Goal: Task Accomplishment & Management: Manage account settings

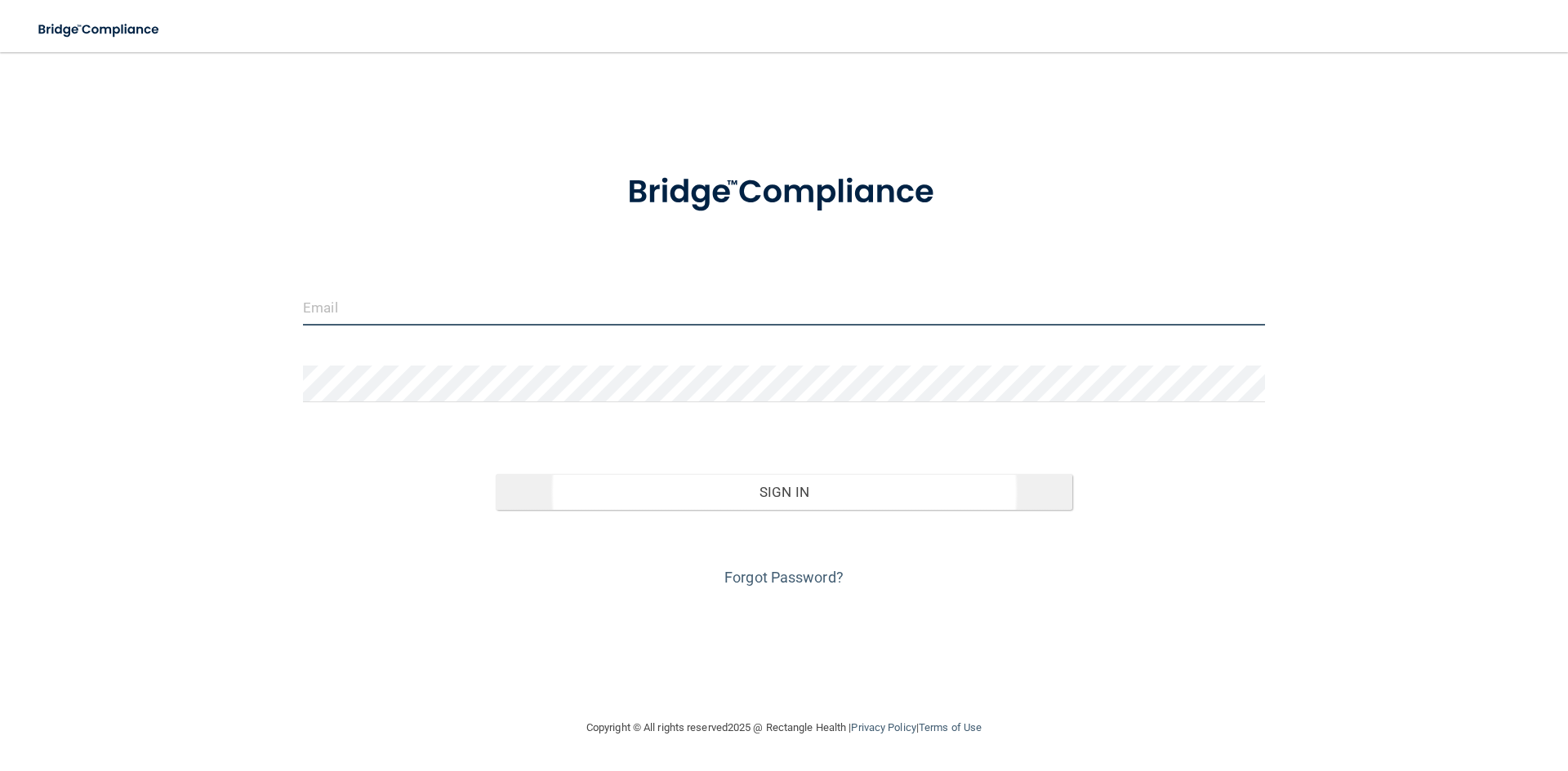
type input "[EMAIL_ADDRESS][DOMAIN_NAME]"
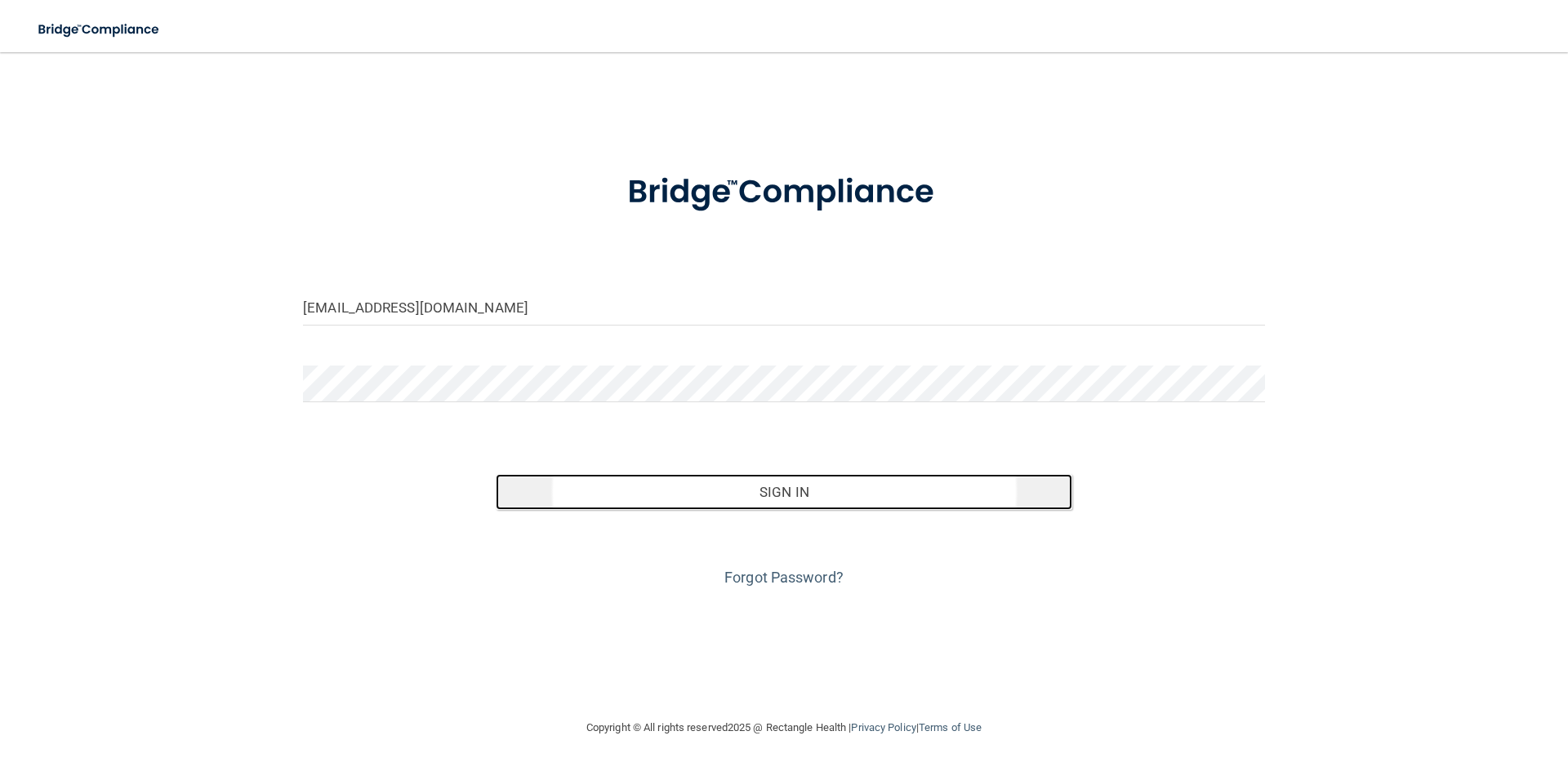
click at [772, 491] on button "Sign In" at bounding box center [784, 491] width 577 height 36
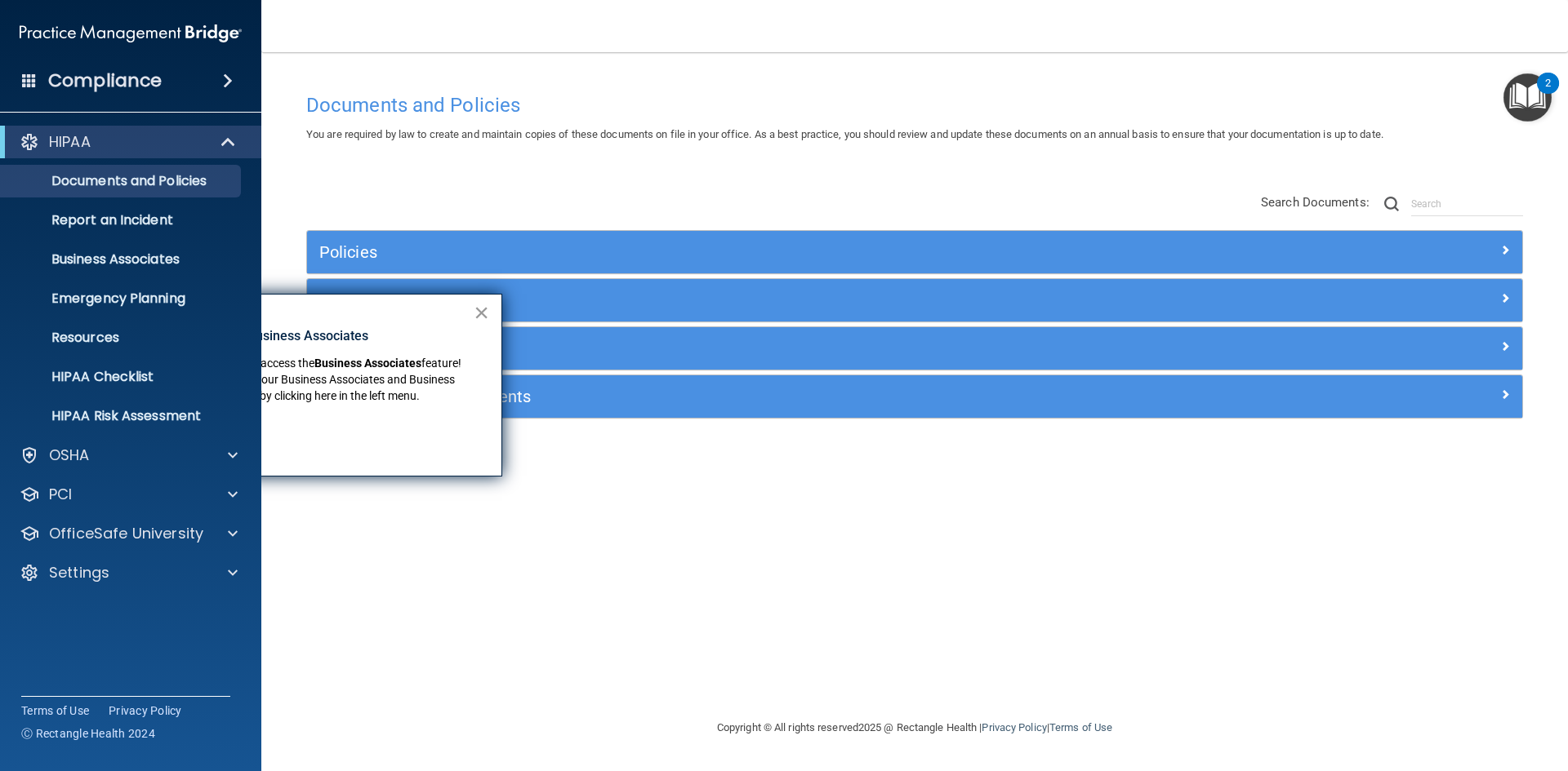
click at [484, 313] on button "×" at bounding box center [481, 312] width 15 height 26
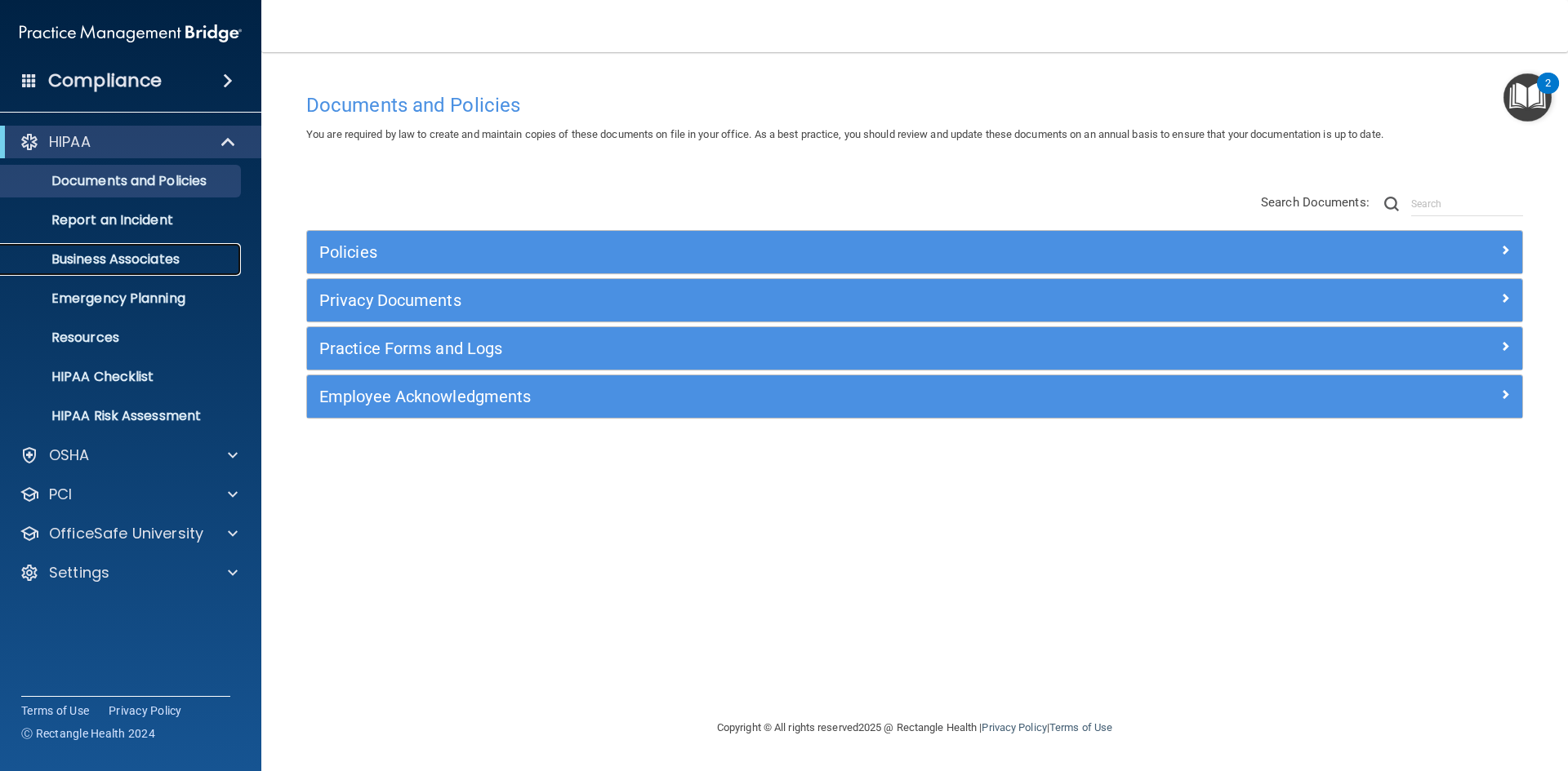
click at [168, 262] on p "Business Associates" at bounding box center [122, 260] width 223 height 16
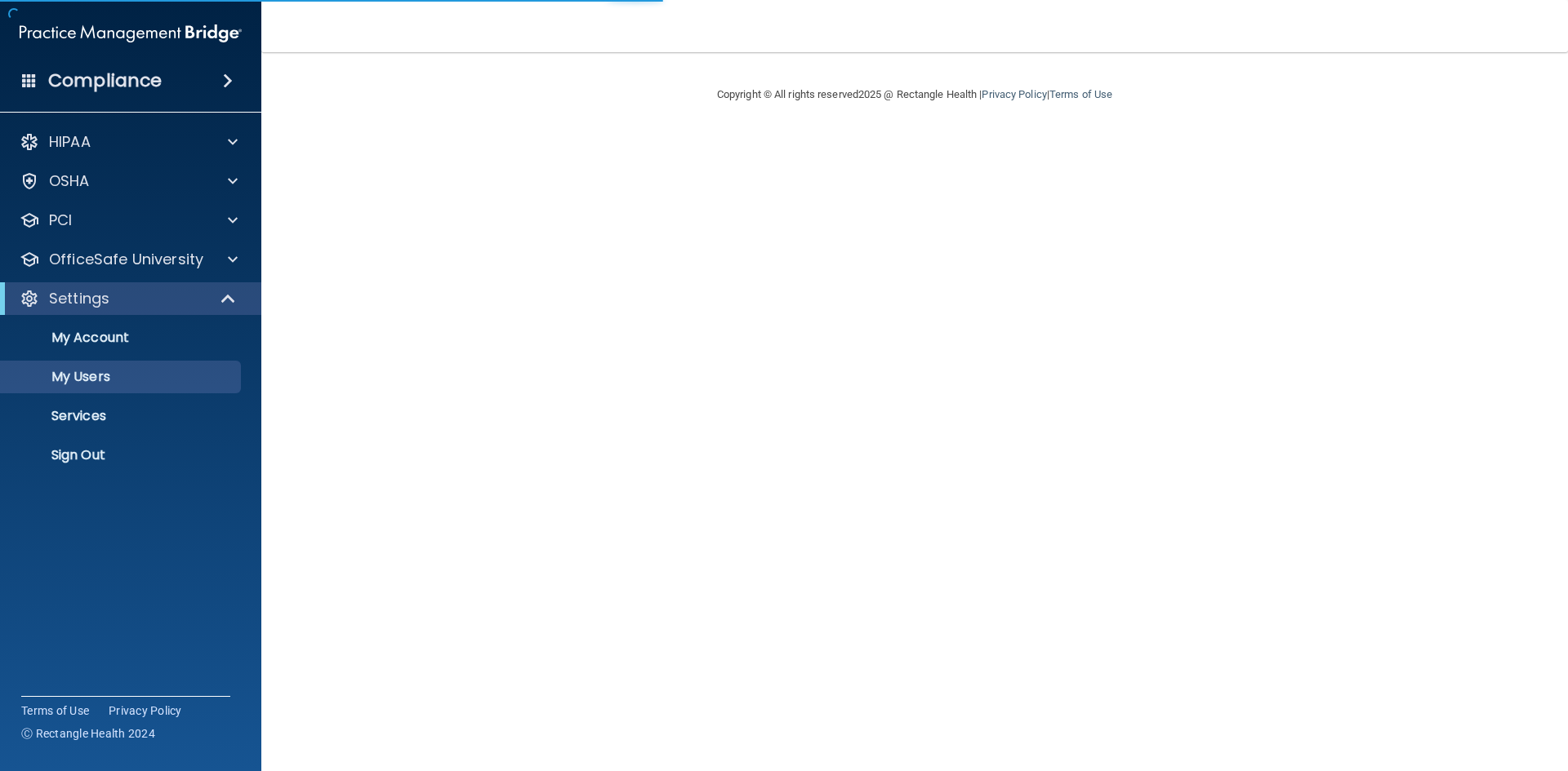
select select "20"
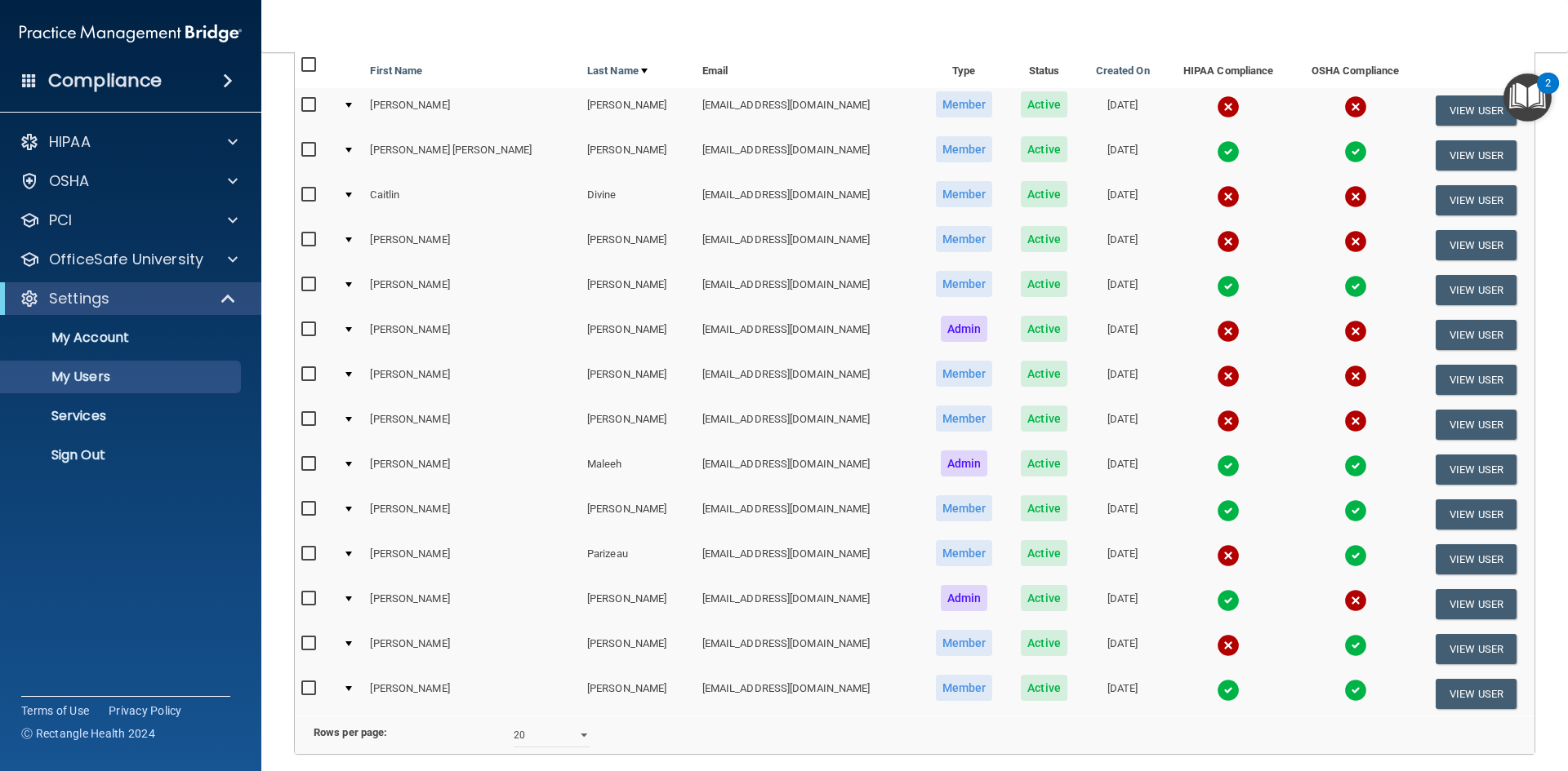
scroll to position [163, 0]
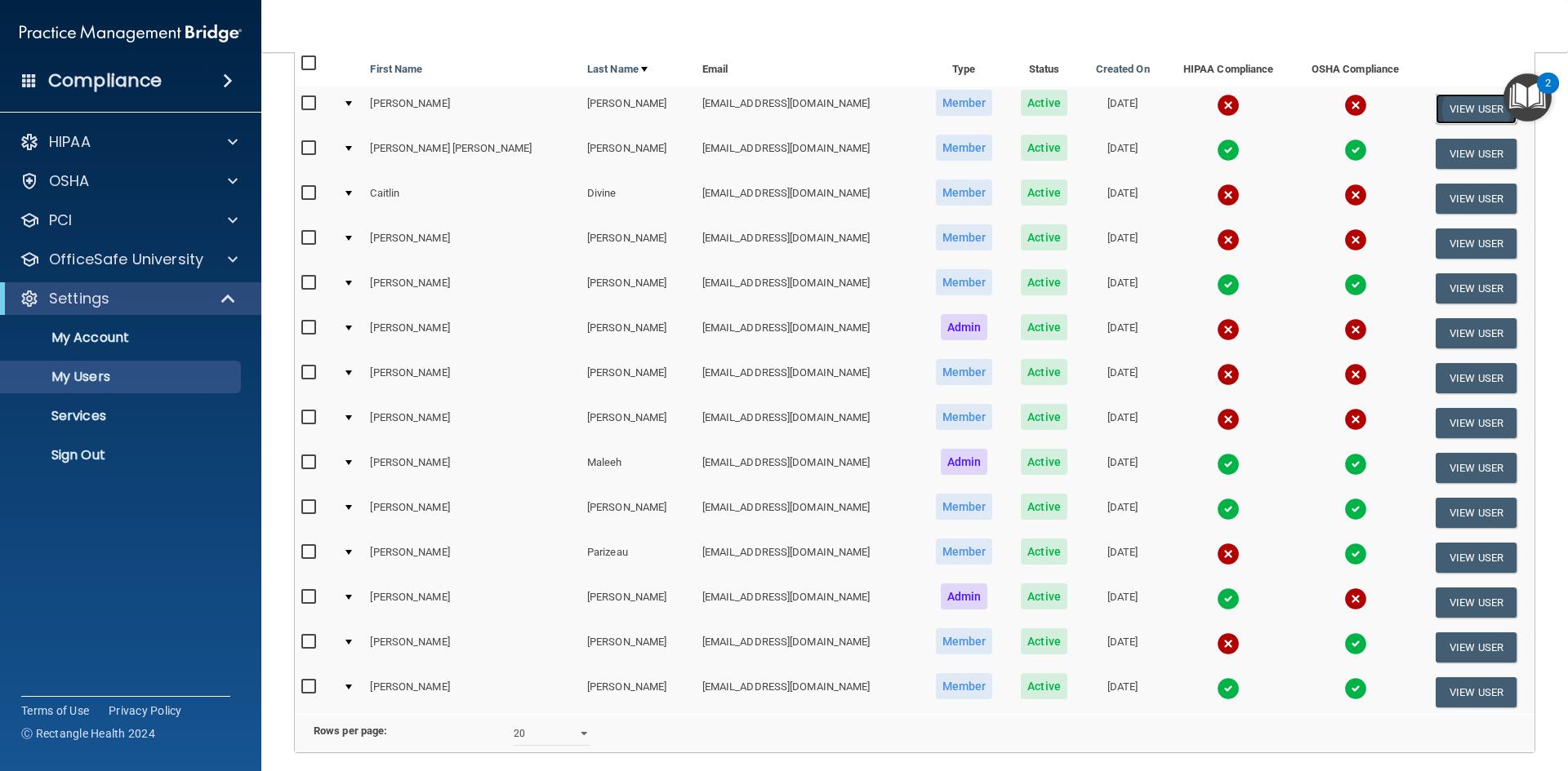
click at [1447, 103] on button "View User" at bounding box center [1477, 109] width 81 height 30
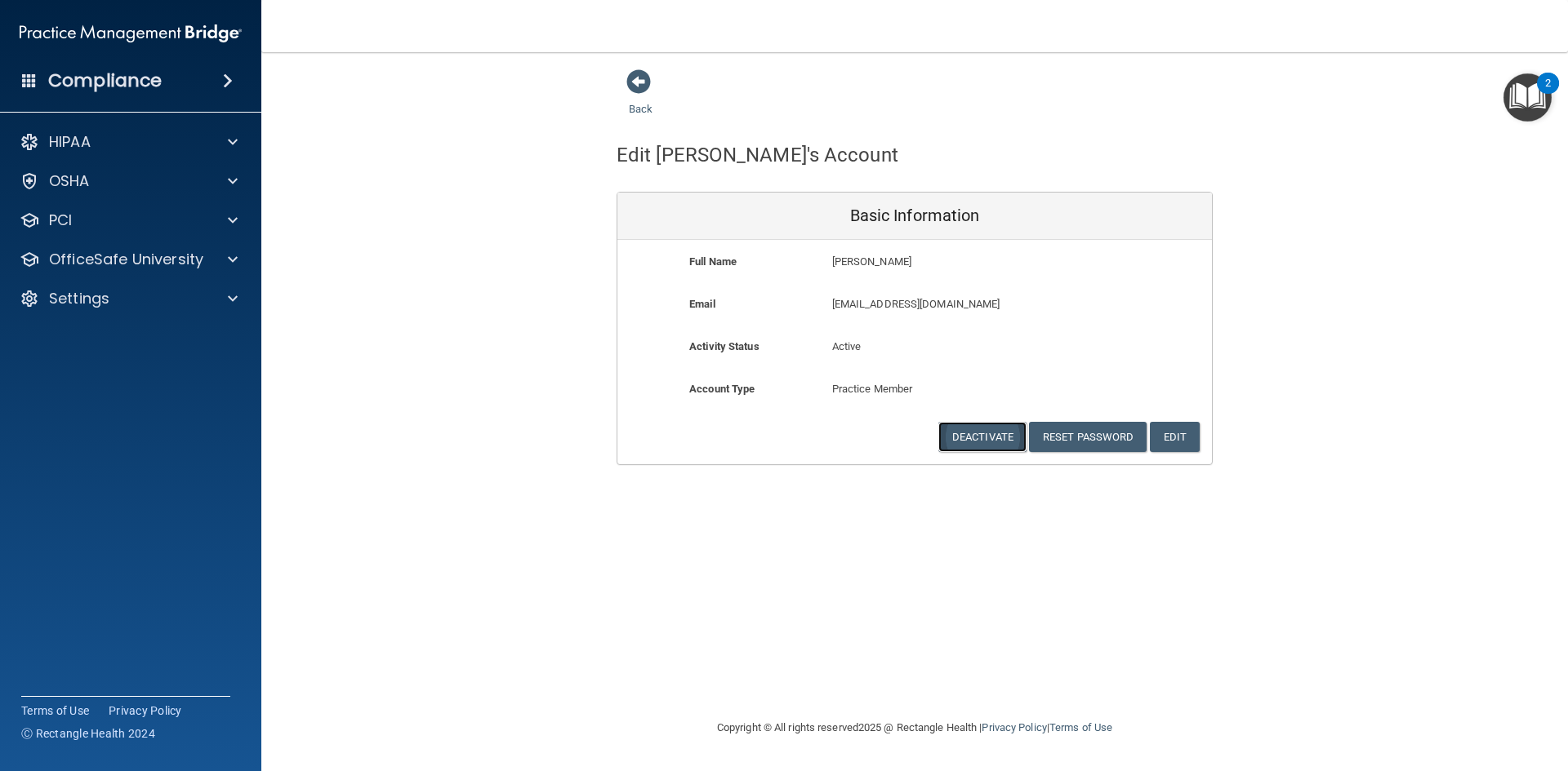
click at [987, 440] on button "Deactivate" at bounding box center [983, 436] width 89 height 30
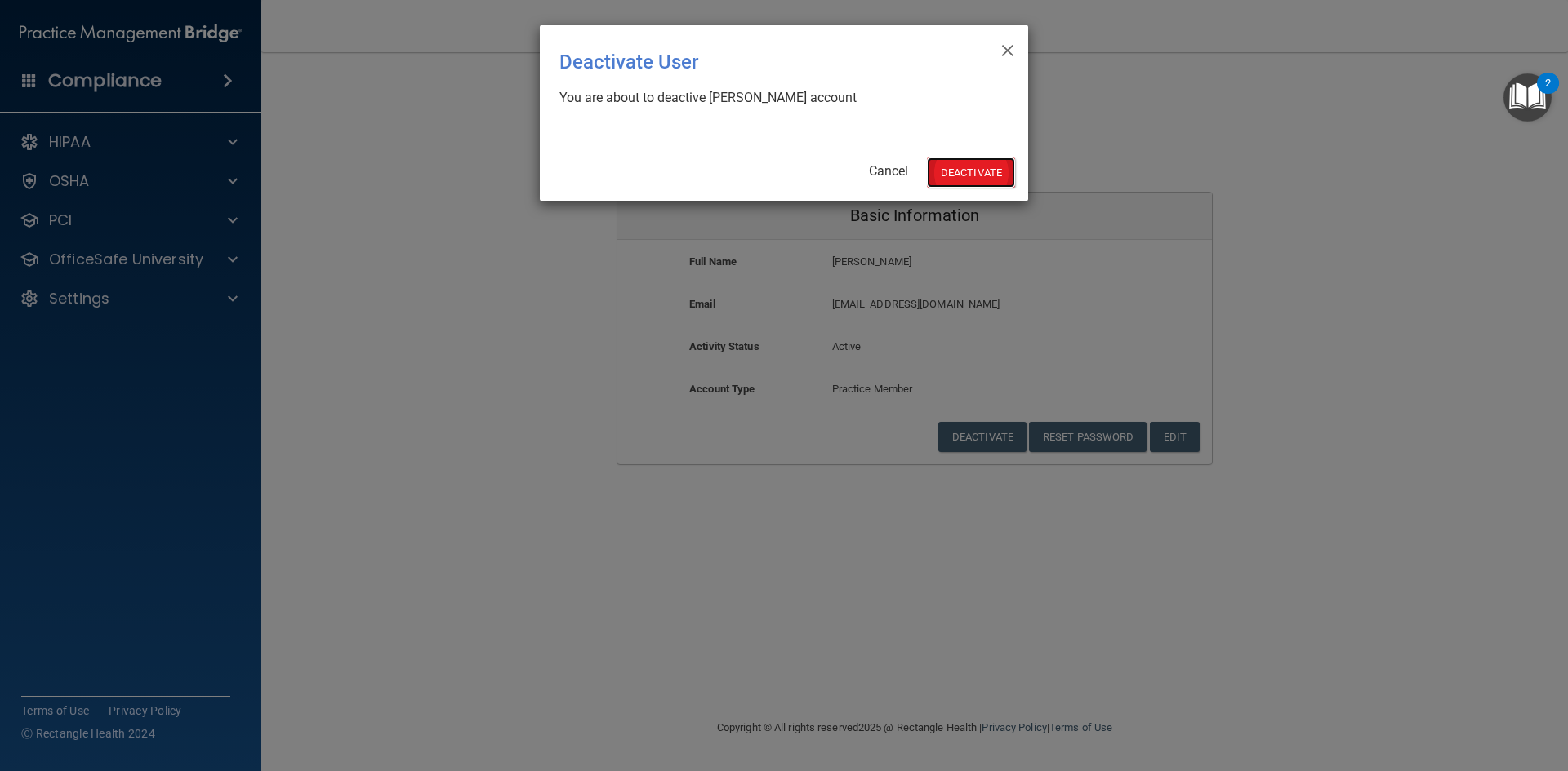
click at [970, 175] on button "Deactivate" at bounding box center [972, 172] width 89 height 30
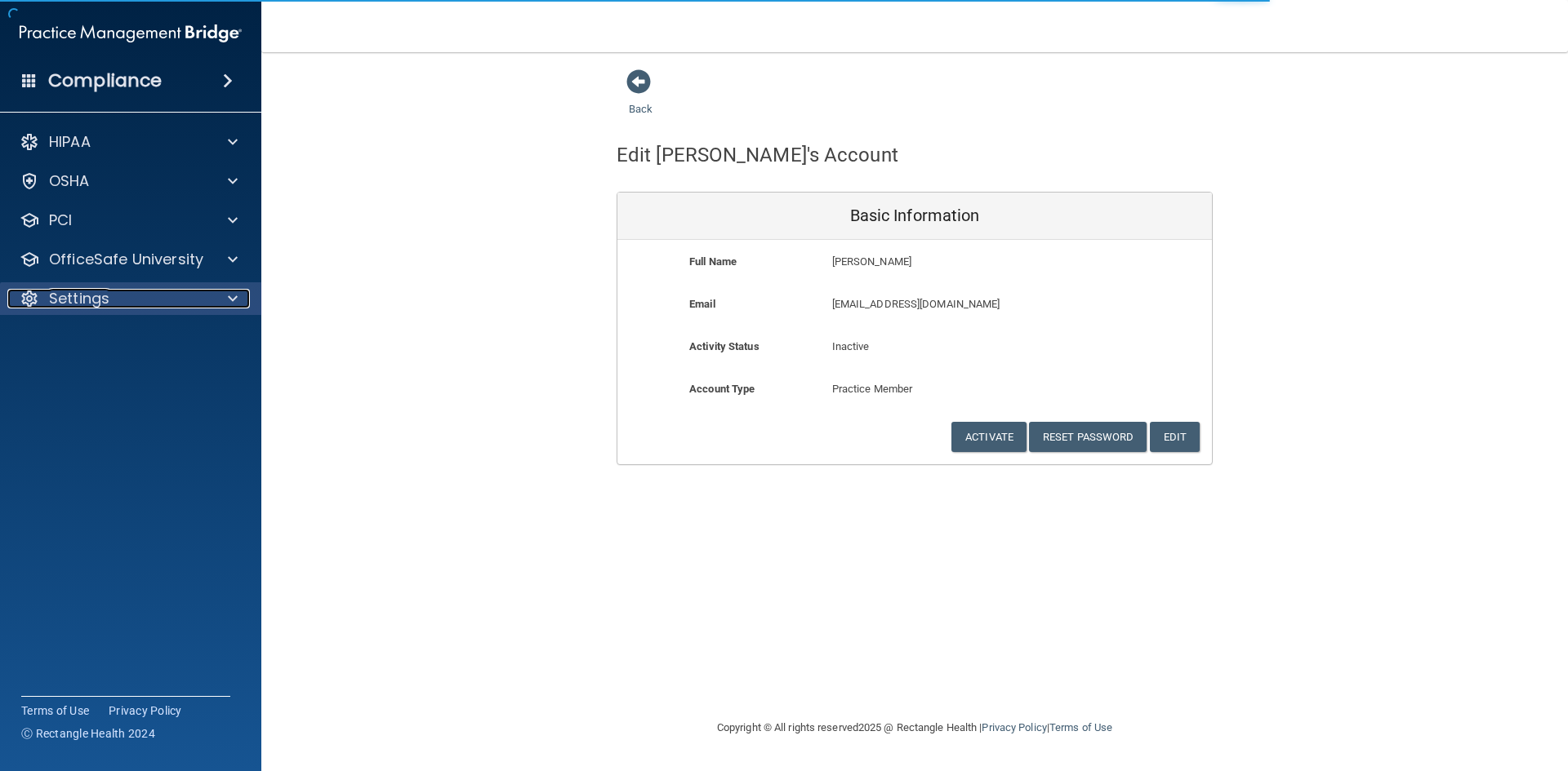
click at [106, 295] on p "Settings" at bounding box center [79, 299] width 61 height 19
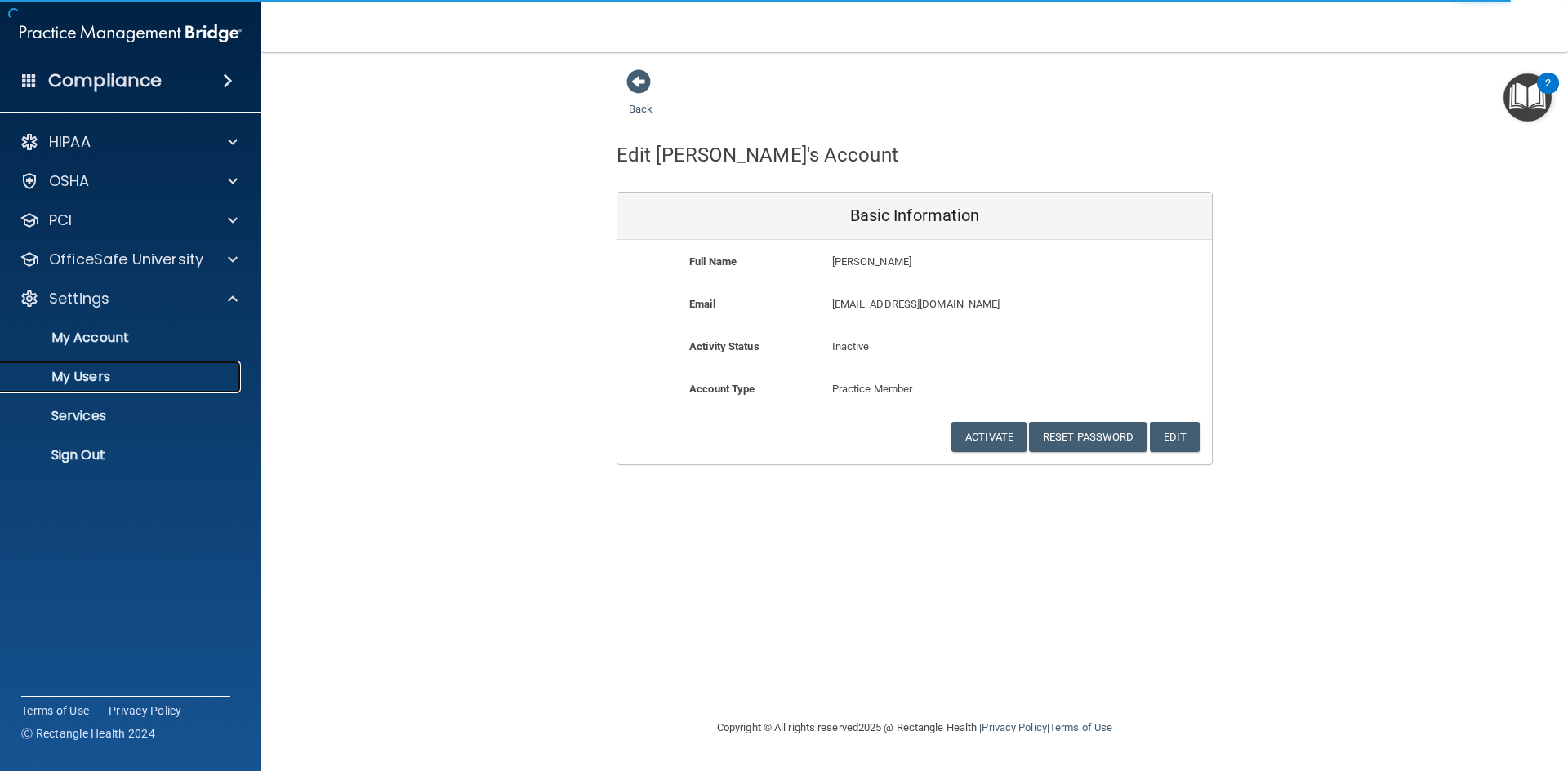
click at [94, 377] on p "My Users" at bounding box center [122, 377] width 223 height 16
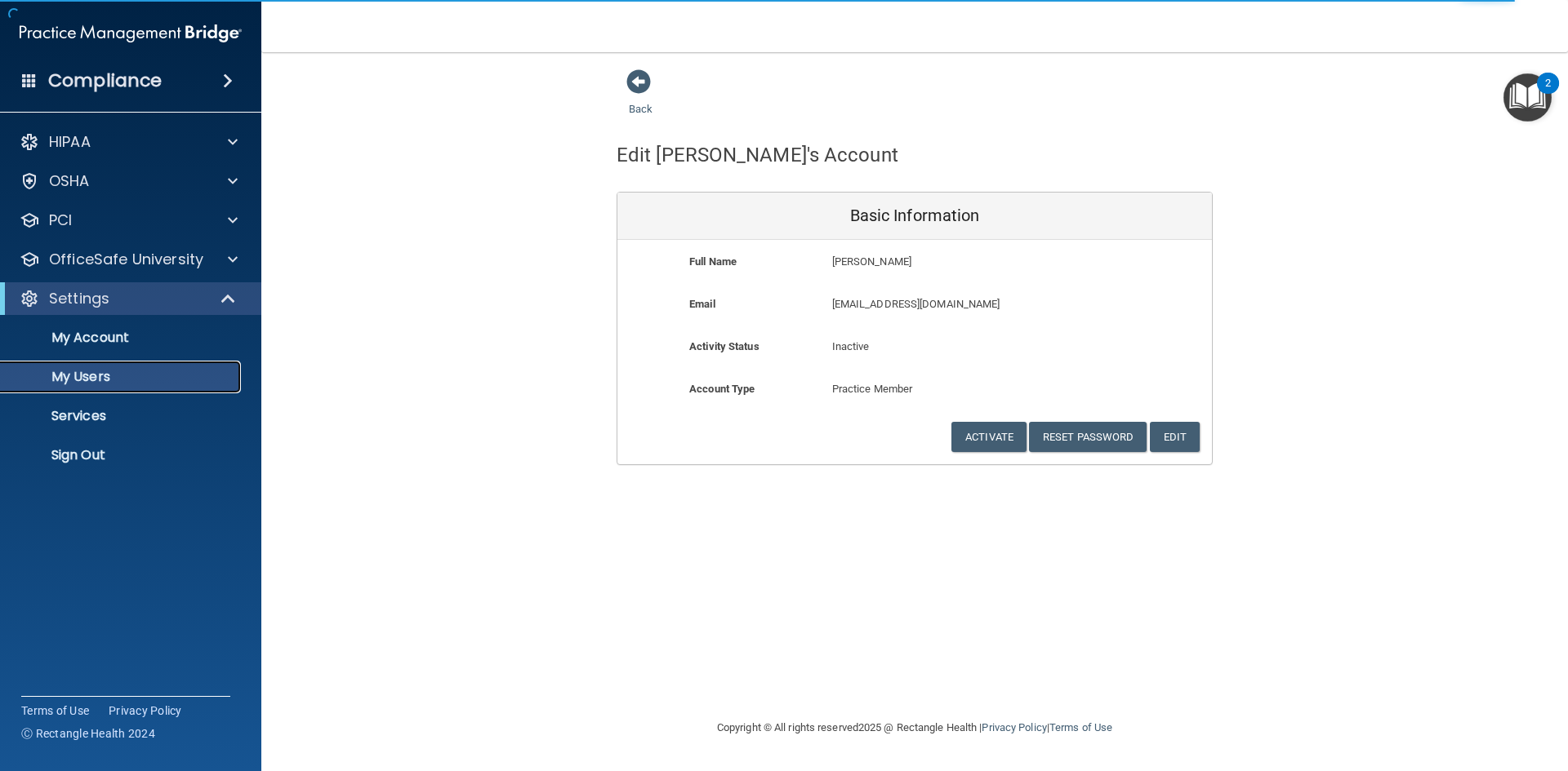
select select "20"
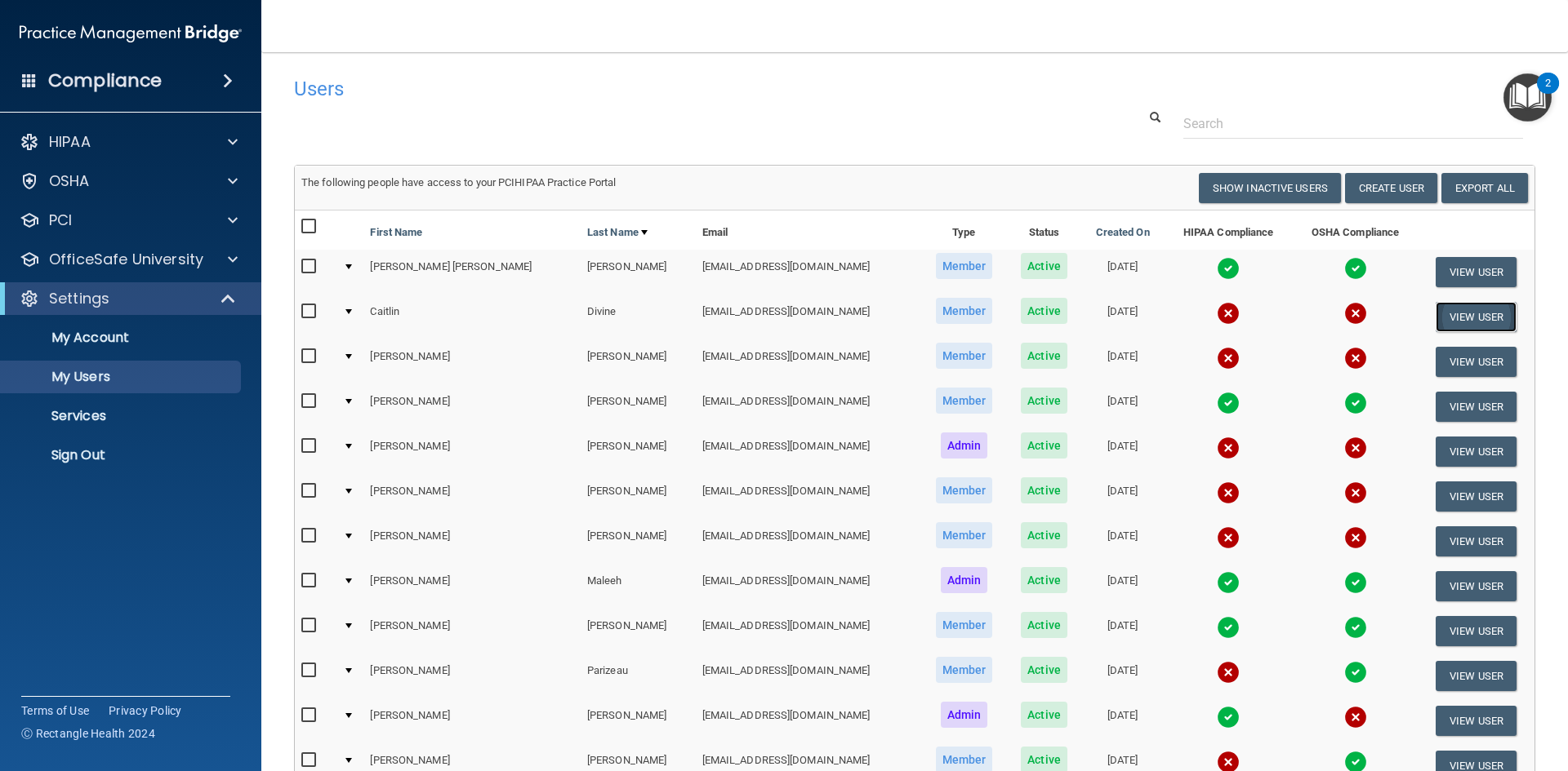
click at [1454, 318] on button "View User" at bounding box center [1477, 316] width 81 height 30
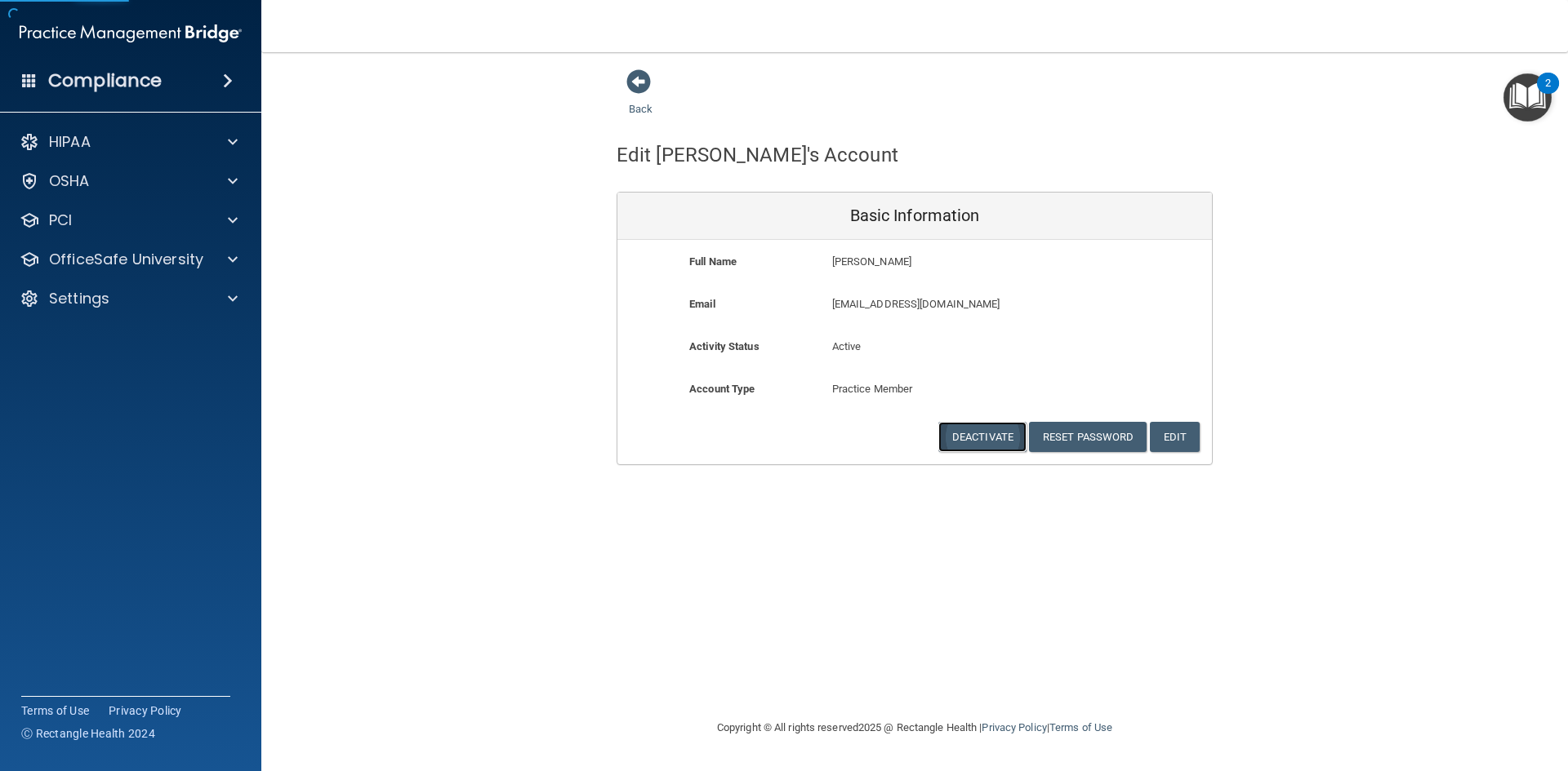
click at [974, 438] on button "Deactivate" at bounding box center [983, 436] width 89 height 30
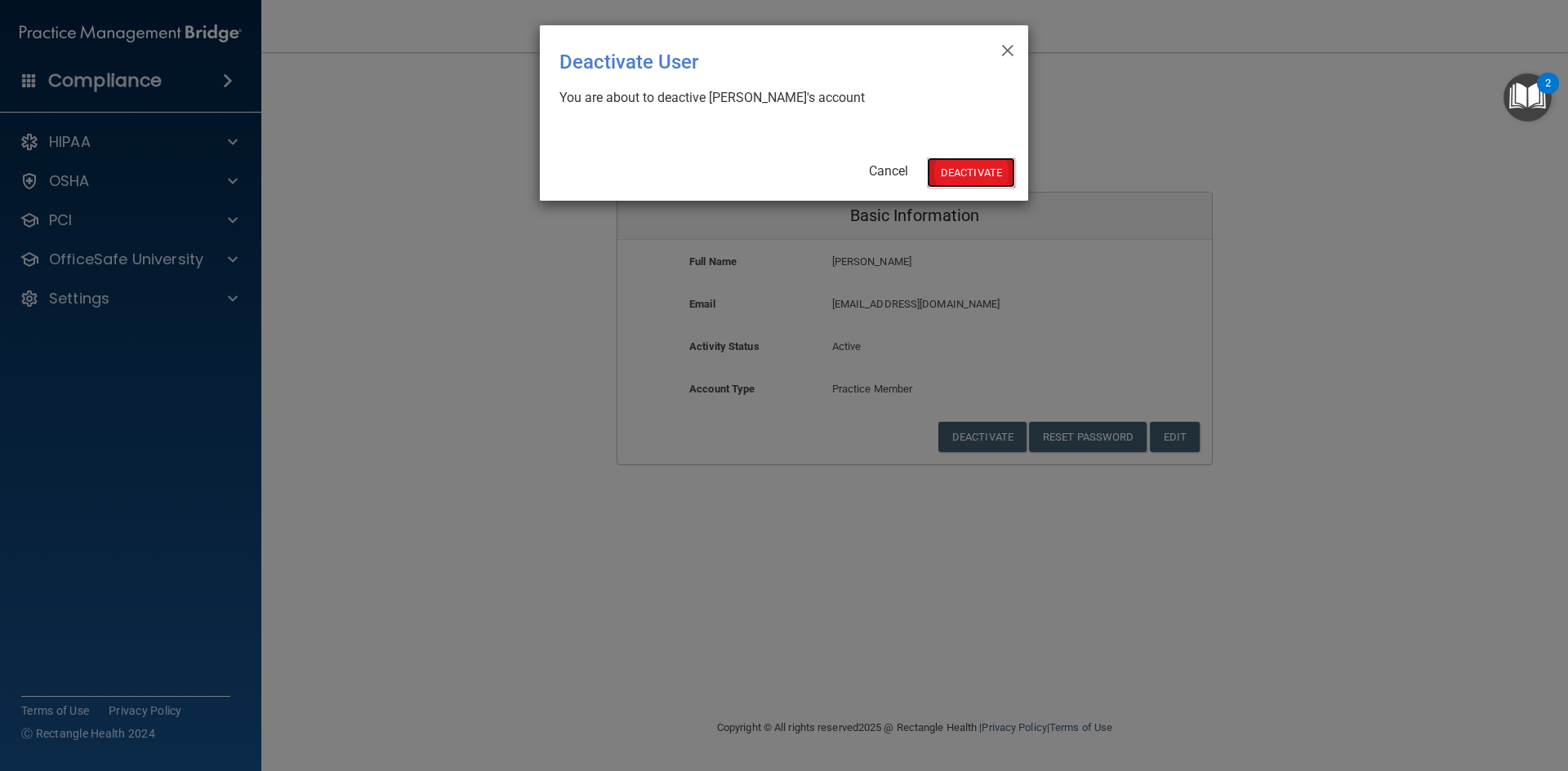
click at [976, 172] on button "Deactivate" at bounding box center [972, 172] width 89 height 30
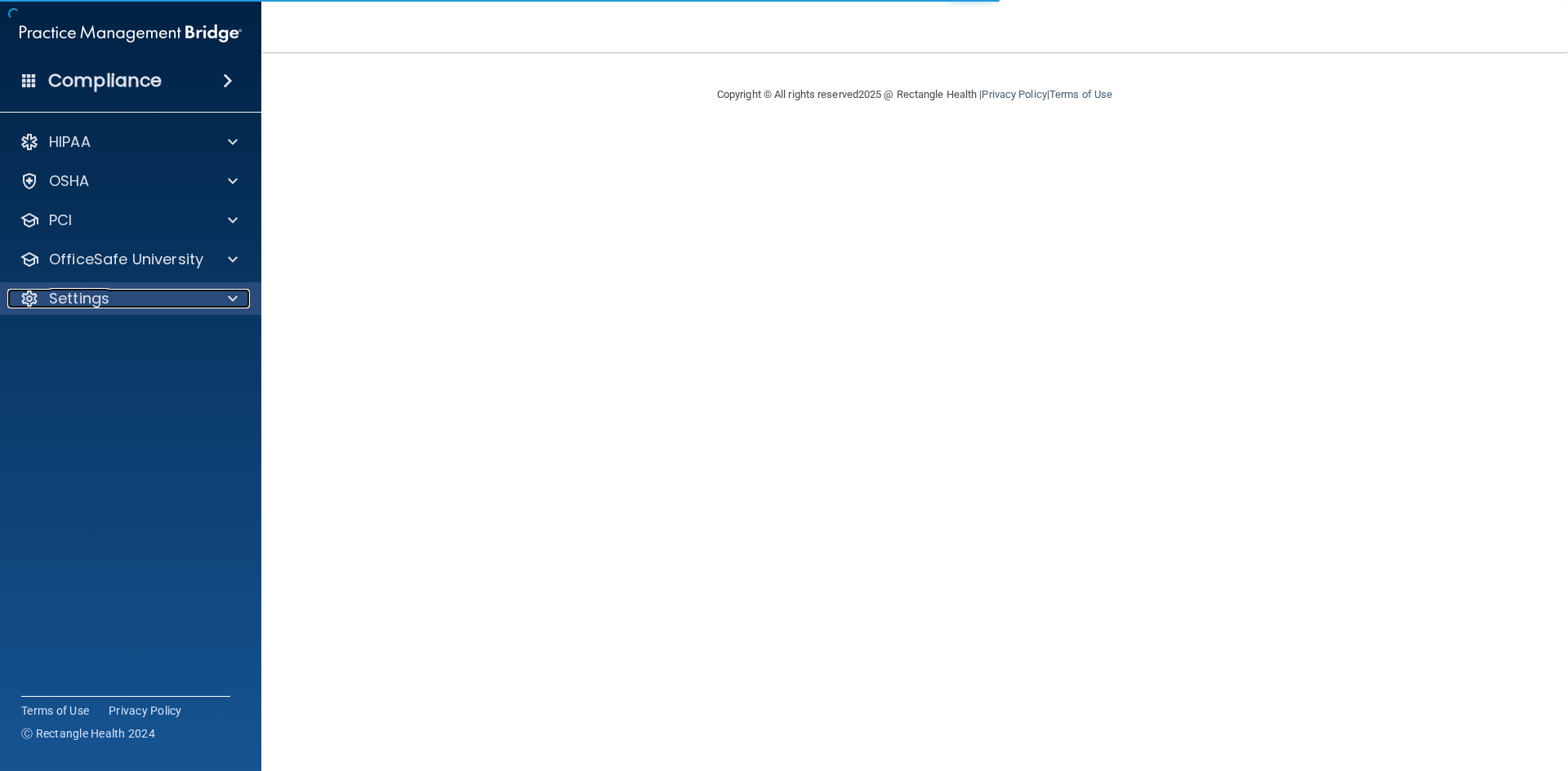
click at [71, 302] on p "Settings" at bounding box center [79, 299] width 61 height 19
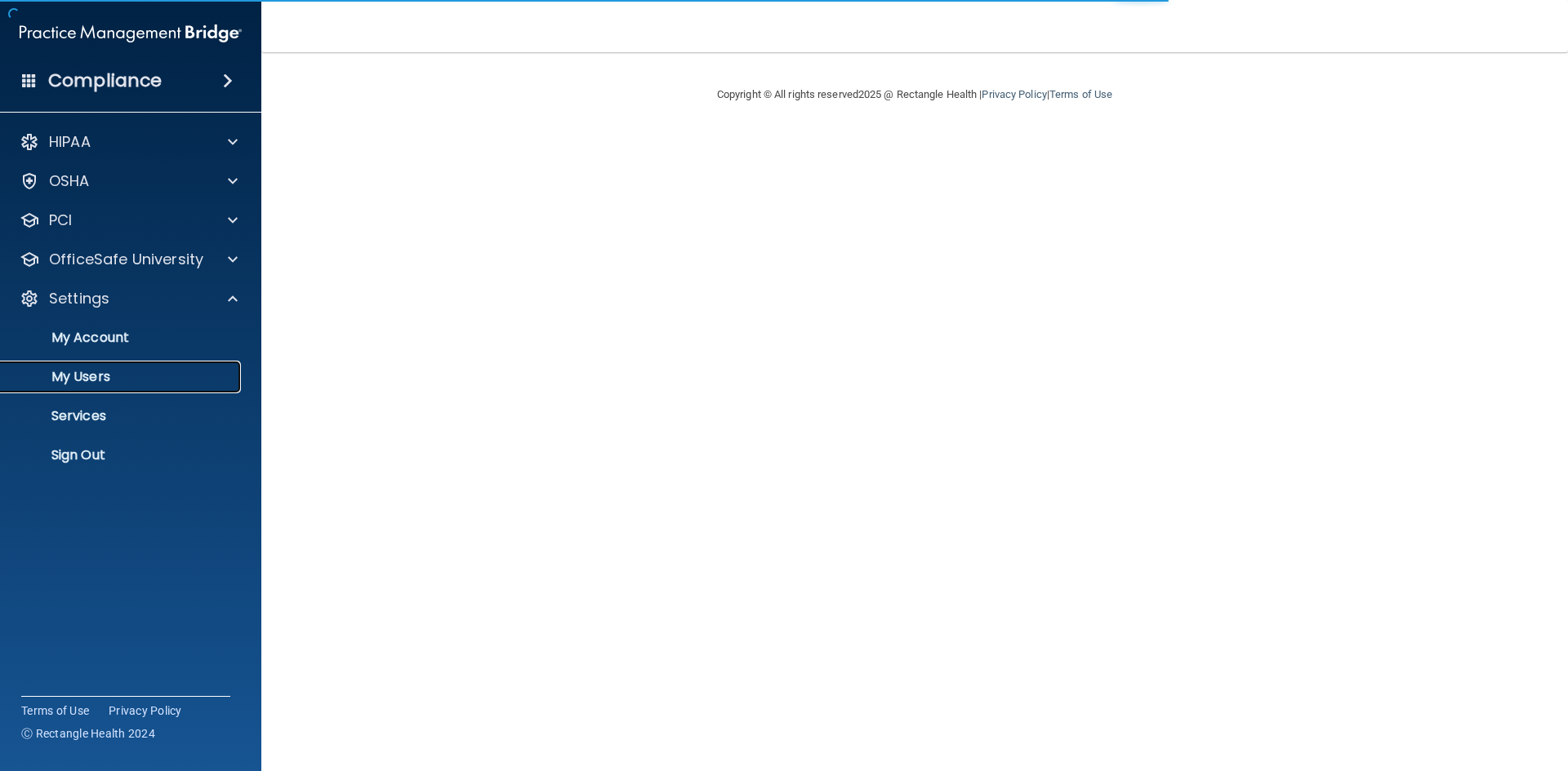
click at [65, 388] on link "My Users" at bounding box center [112, 377] width 257 height 33
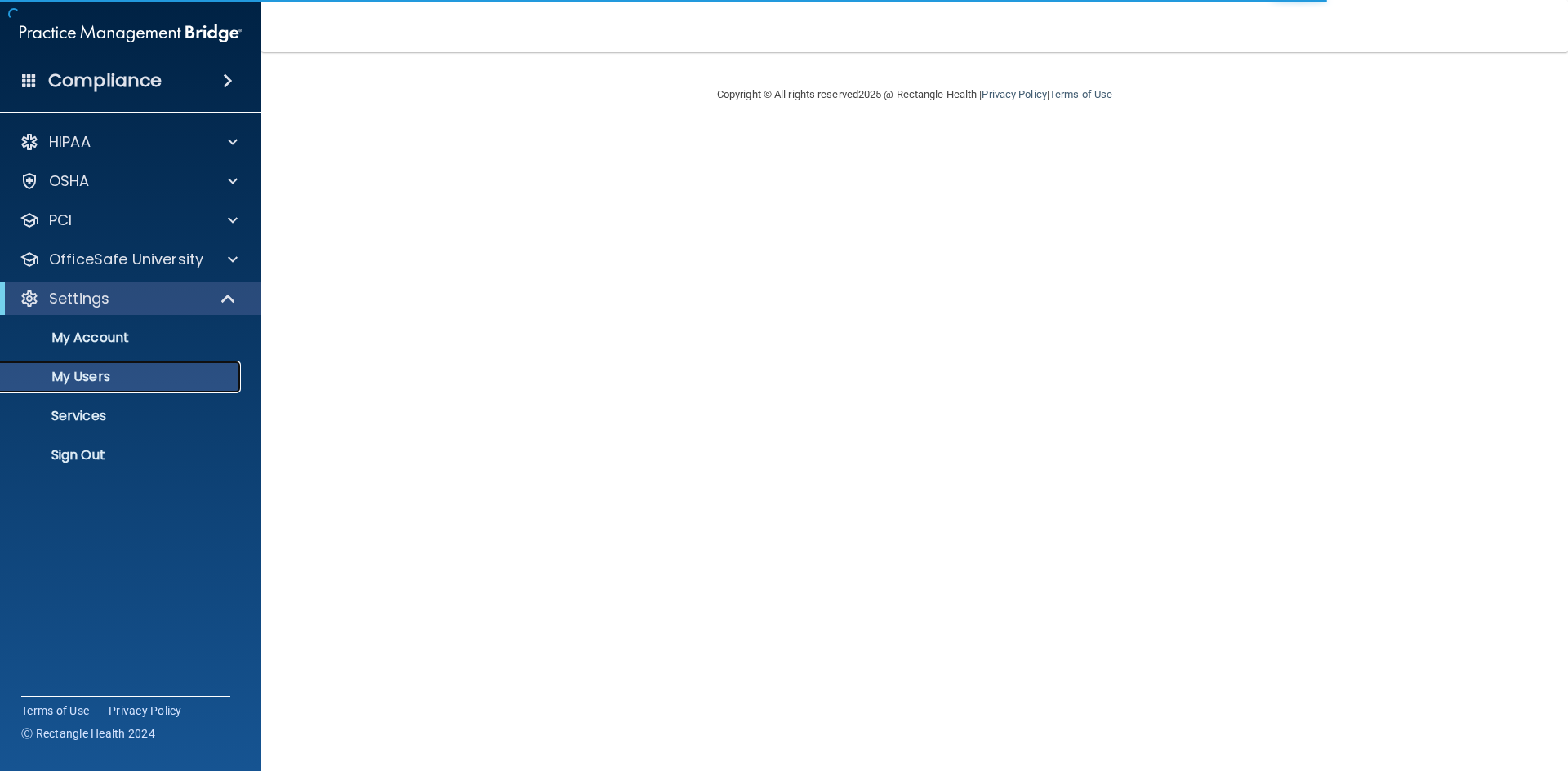
select select "20"
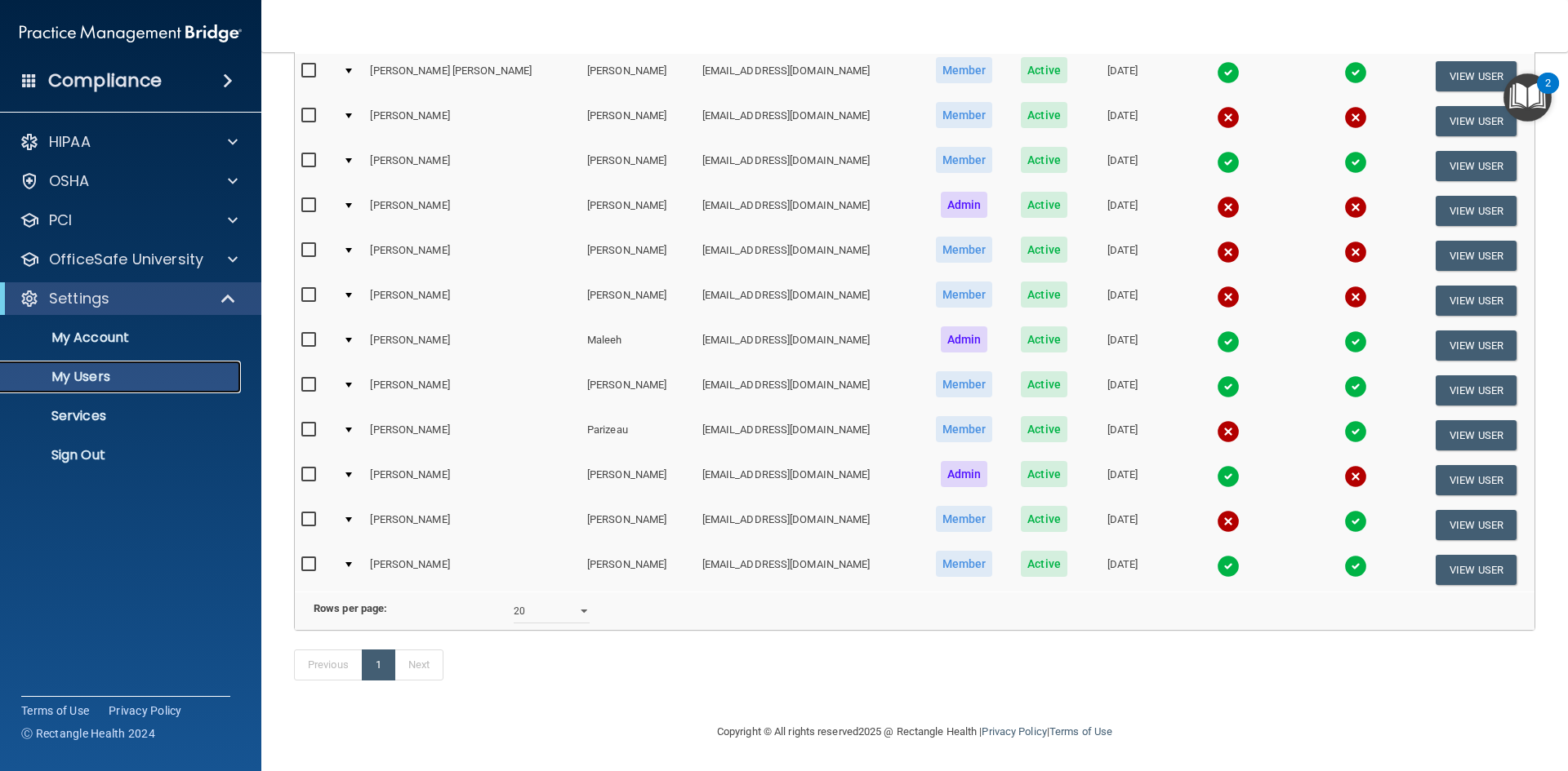
scroll to position [220, 0]
click at [1447, 555] on button "View User" at bounding box center [1477, 569] width 81 height 30
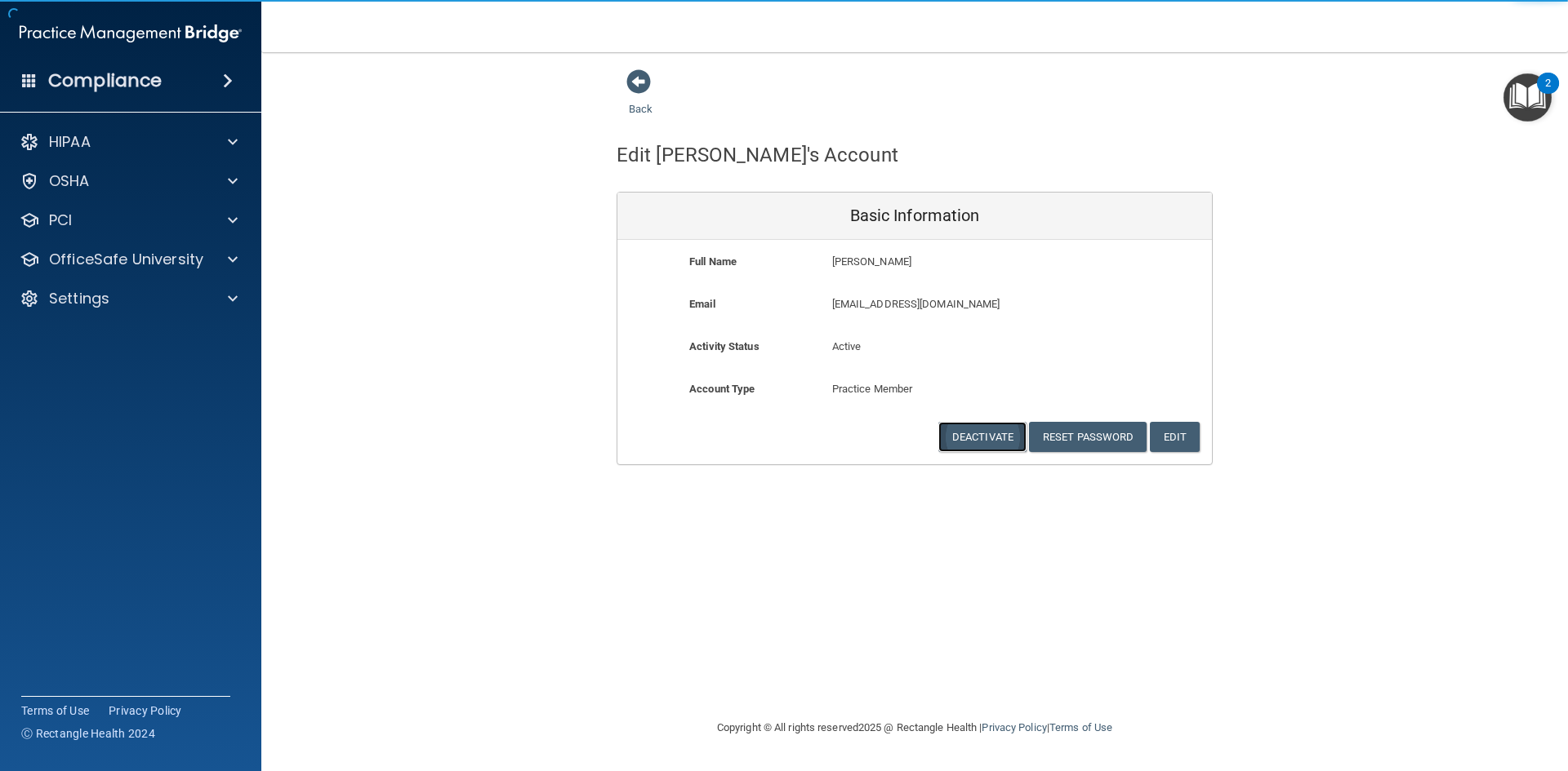
click at [988, 435] on button "Deactivate" at bounding box center [983, 436] width 89 height 30
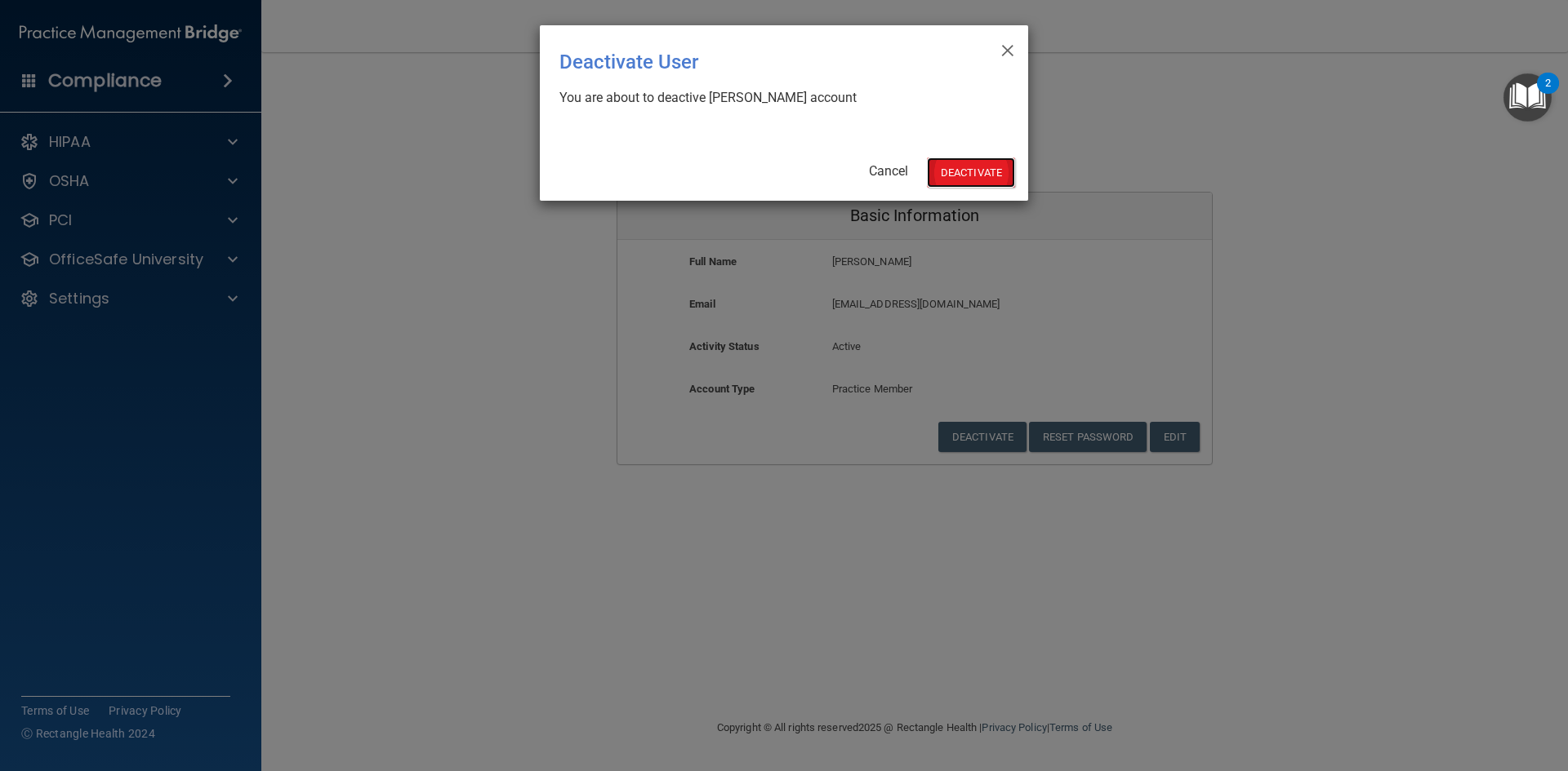
click at [974, 172] on button "Deactivate" at bounding box center [972, 172] width 89 height 30
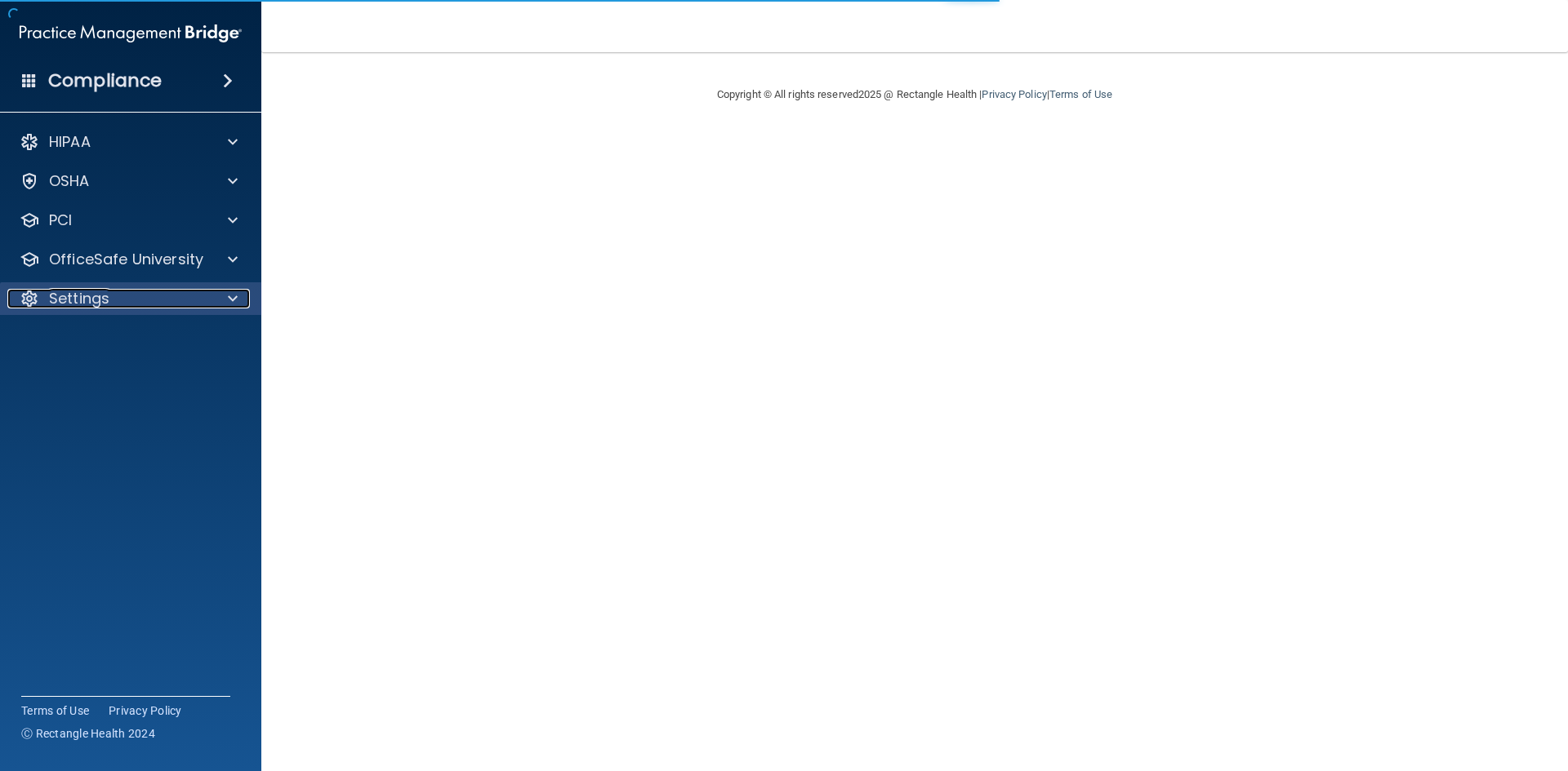
click at [89, 295] on p "Settings" at bounding box center [79, 299] width 61 height 19
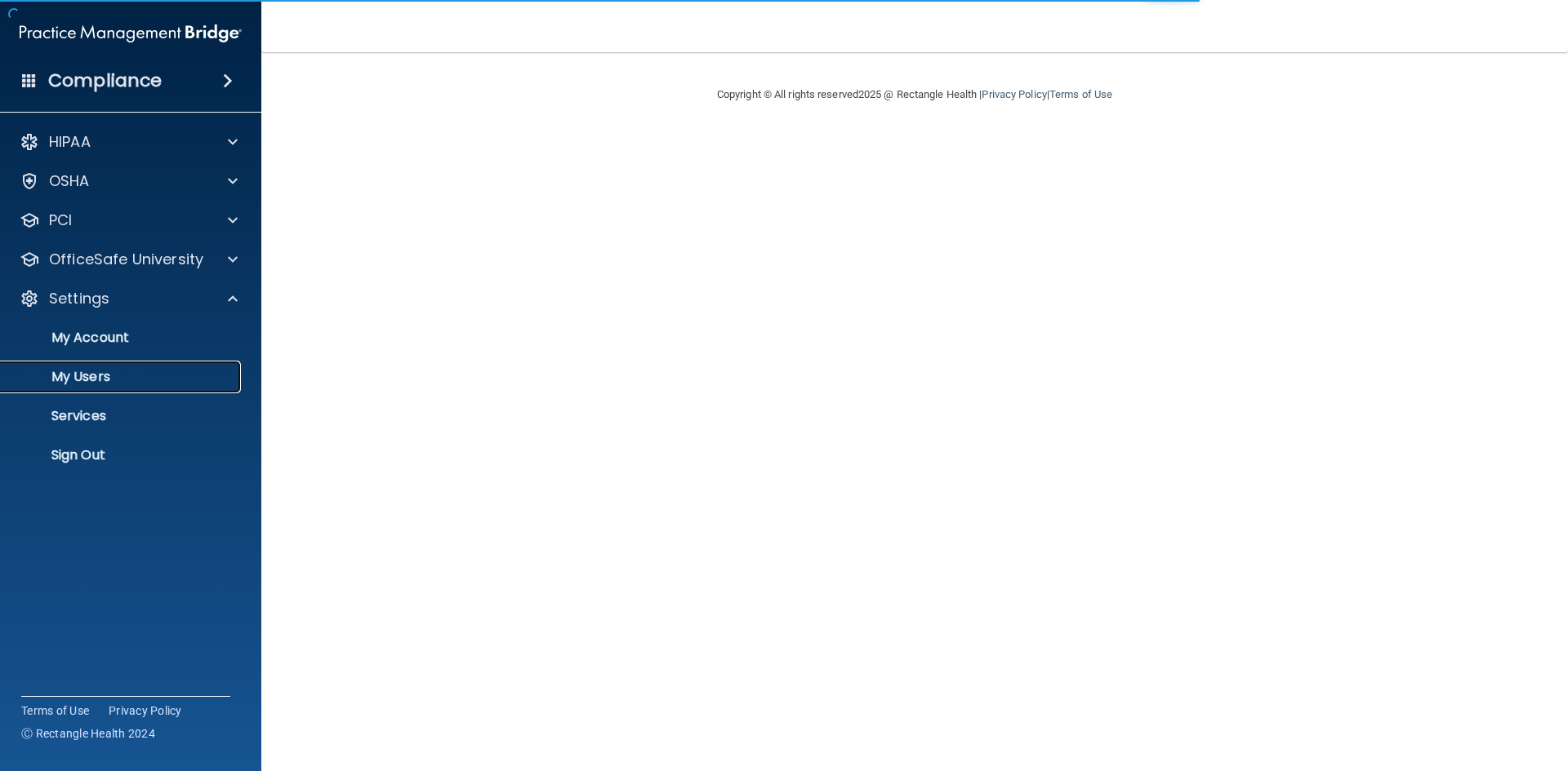
click at [87, 369] on p "My Users" at bounding box center [122, 377] width 223 height 16
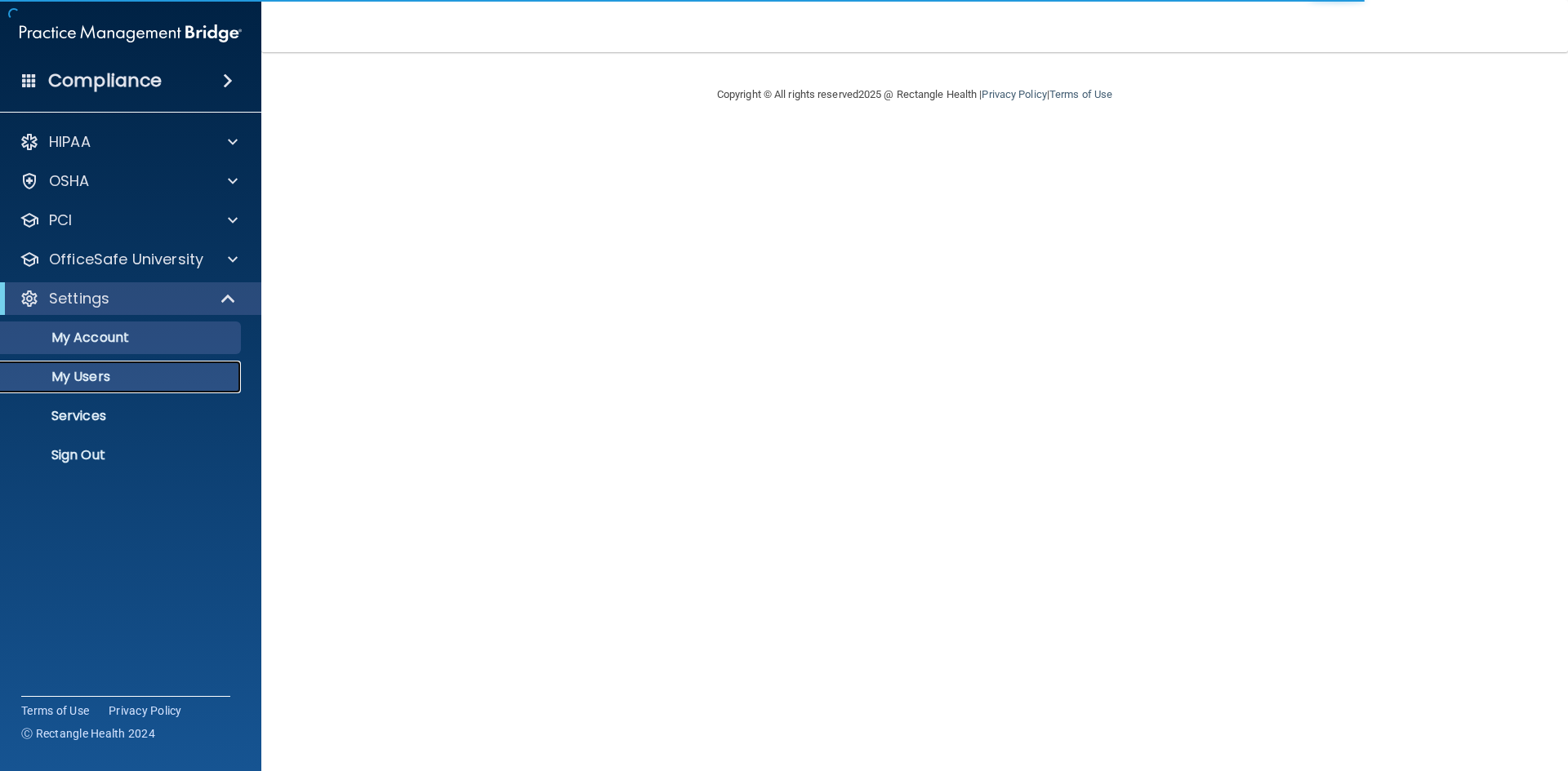
select select "20"
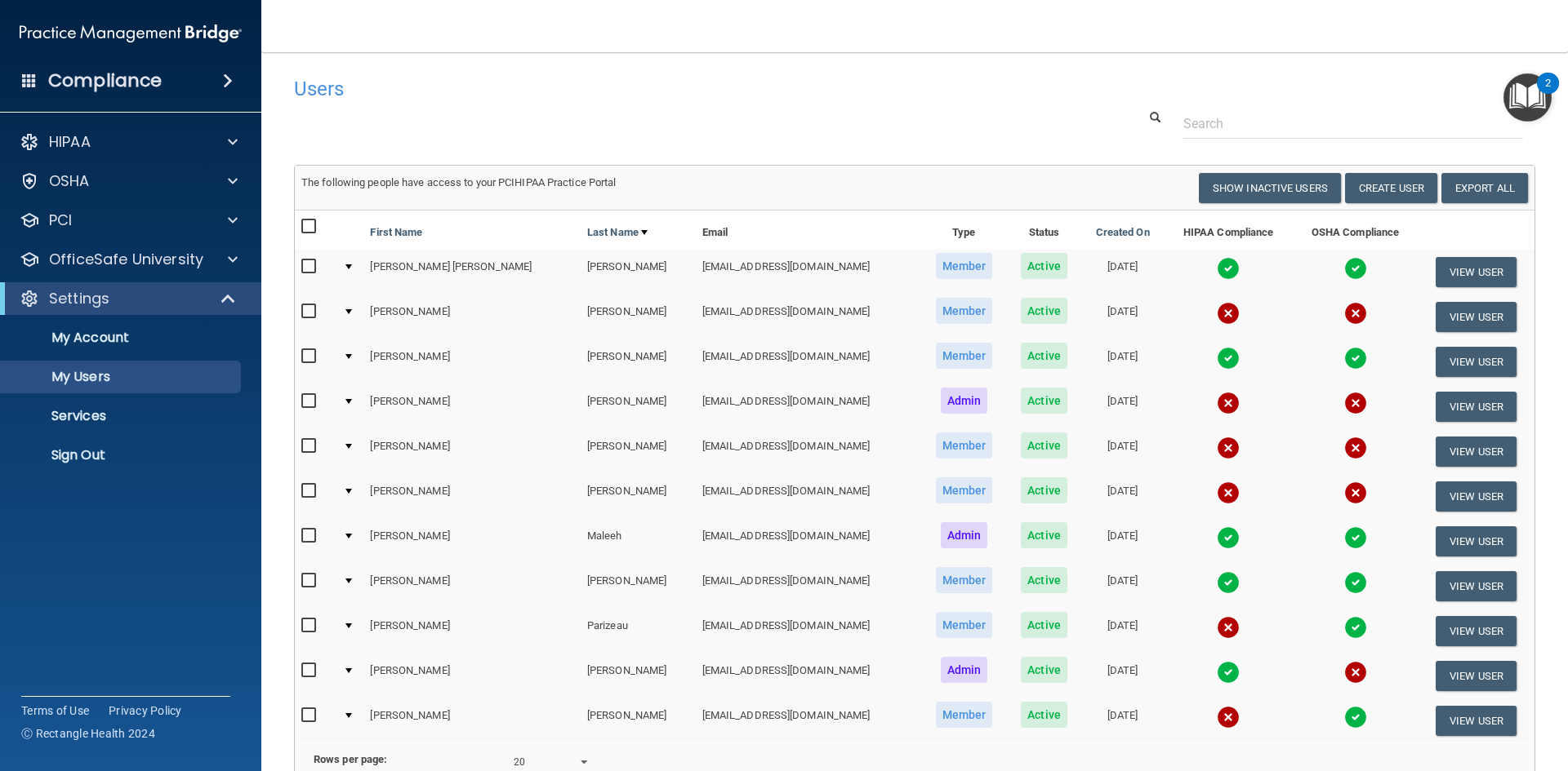
click at [1081, 630] on td "[DATE]" at bounding box center [1123, 631] width 84 height 45
click at [1021, 569] on span "Active" at bounding box center [1044, 580] width 46 height 26
